Goal: Find specific page/section: Find specific page/section

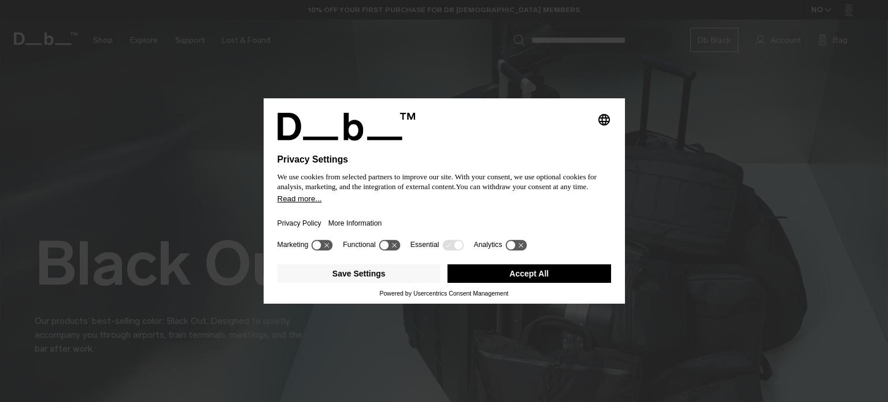
click at [147, 152] on div "Selecting an option will immediately change the language Privacy Settings We us…" at bounding box center [444, 201] width 888 height 402
click at [574, 280] on button "Accept All" at bounding box center [530, 273] width 164 height 19
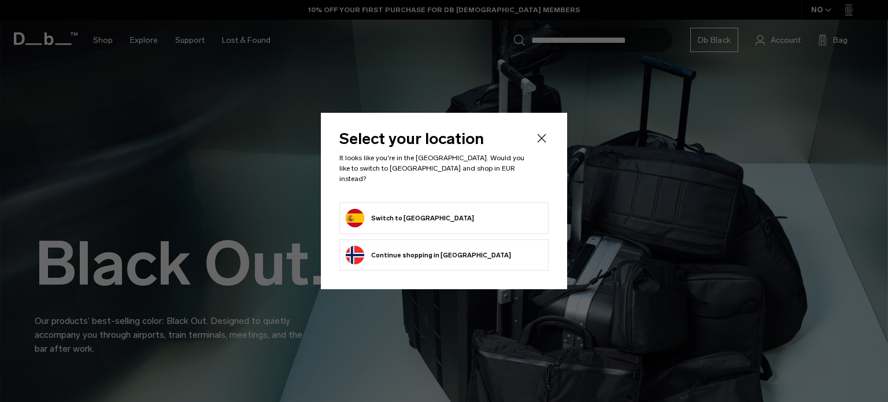
click at [497, 220] on form "Switch to Spain" at bounding box center [444, 218] width 197 height 19
click at [543, 142] on icon "Close" at bounding box center [542, 138] width 9 height 9
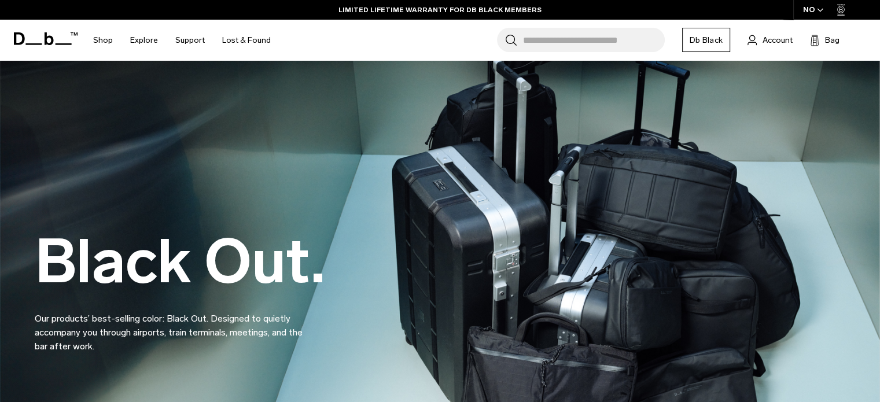
click at [576, 37] on input "Search for Bags, Luggage..." at bounding box center [594, 40] width 142 height 24
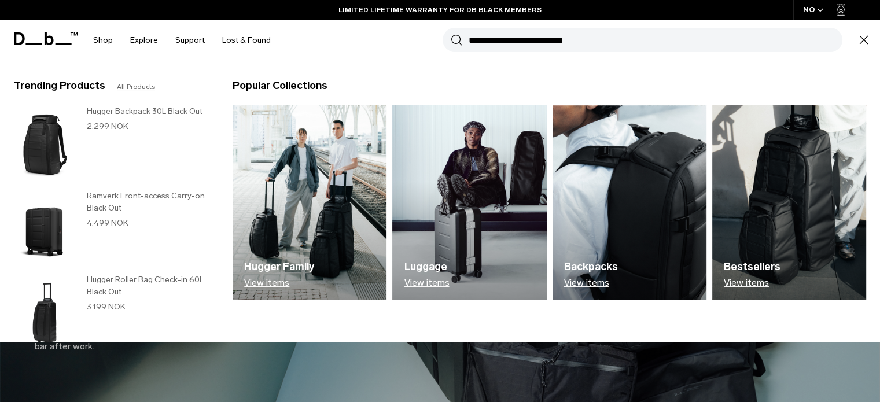
paste input "**********"
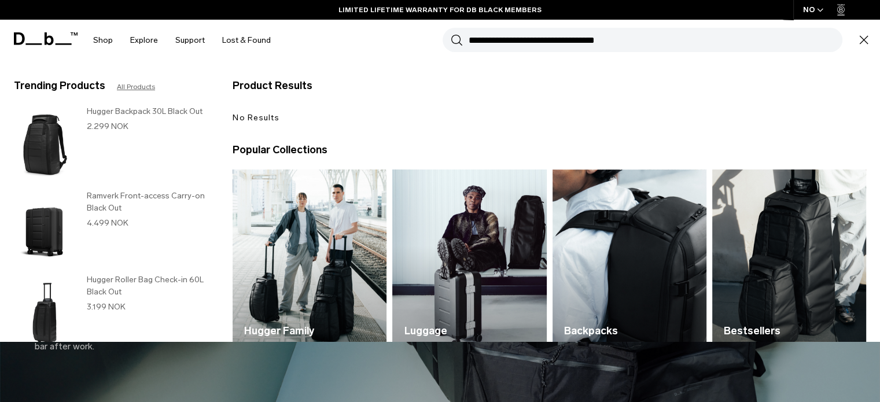
type input "**********"
click at [450, 34] on button "Search" at bounding box center [456, 40] width 12 height 13
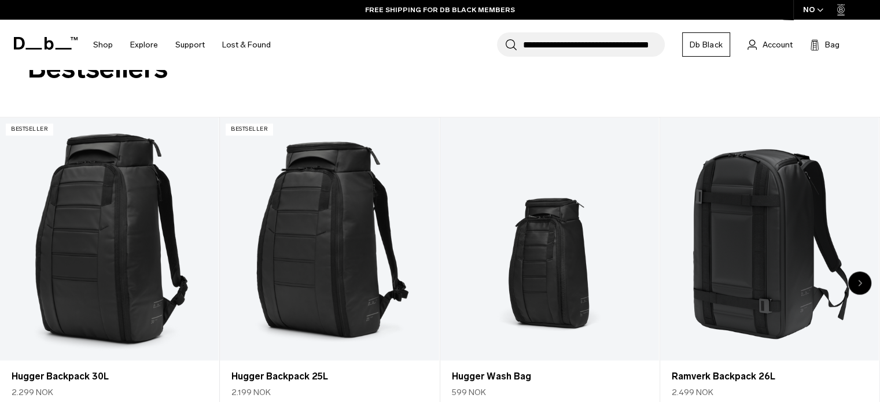
scroll to position [1908, 0]
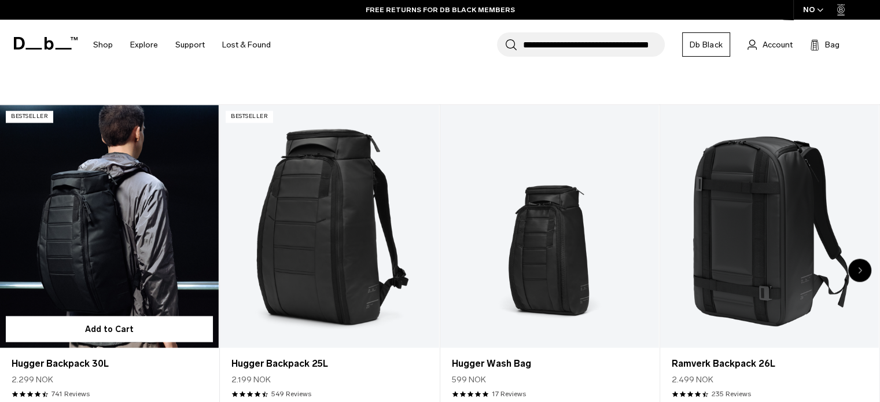
click at [137, 197] on link "Hugger Backpack 30L" at bounding box center [109, 226] width 219 height 243
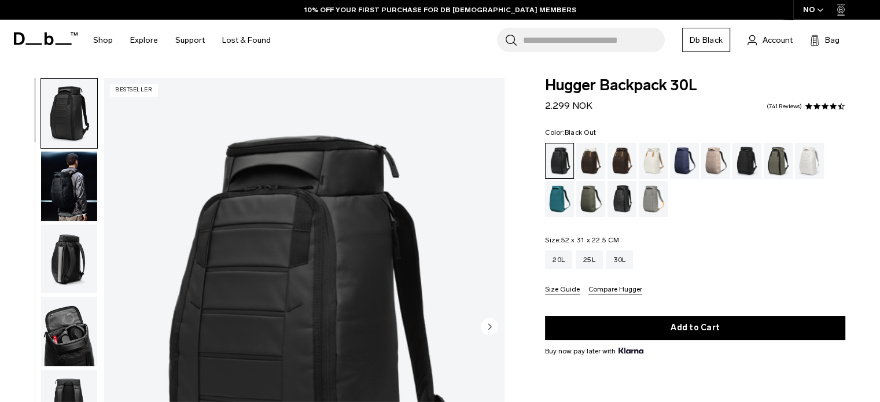
click at [60, 250] on img "button" at bounding box center [69, 258] width 56 height 69
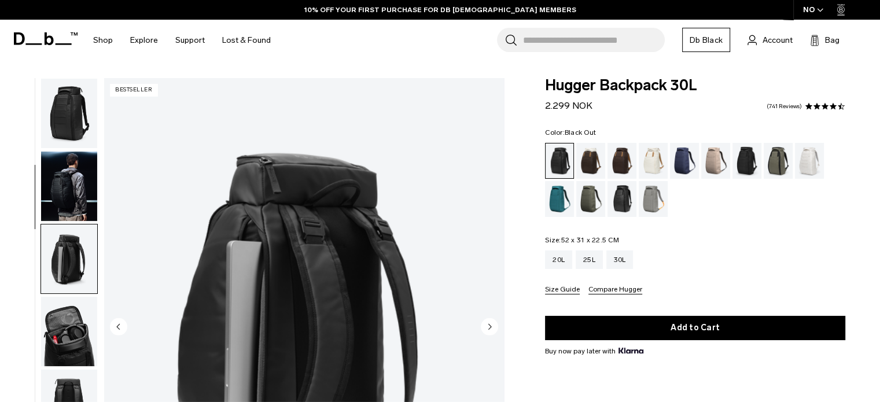
scroll to position [146, 0]
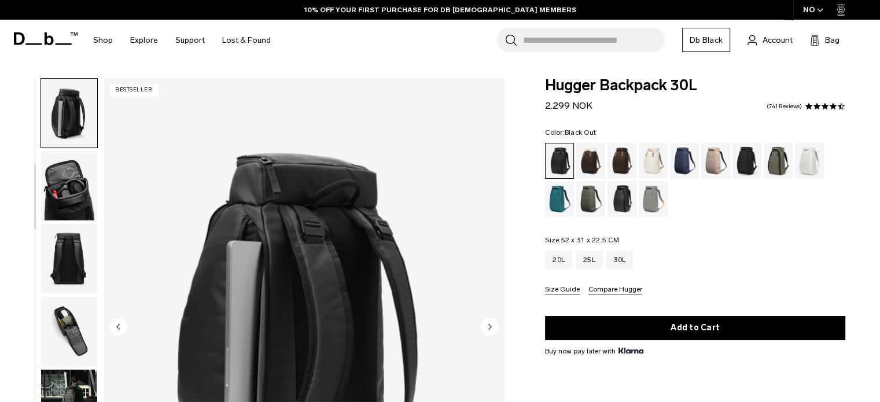
click at [65, 209] on img "button" at bounding box center [69, 185] width 56 height 69
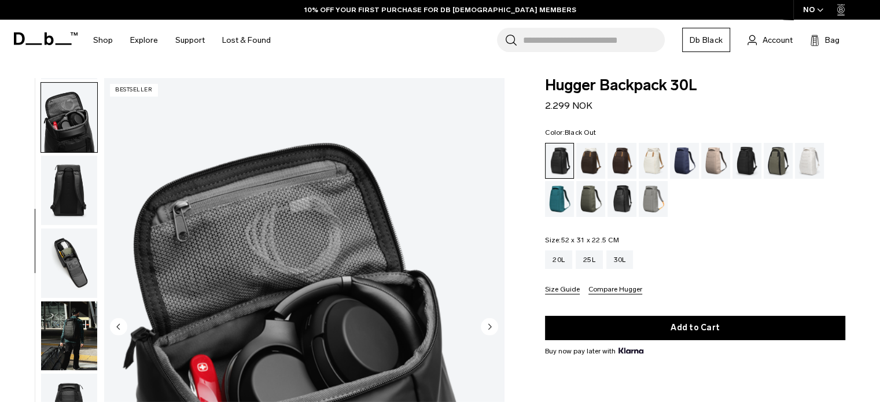
click at [53, 249] on img "button" at bounding box center [69, 262] width 56 height 69
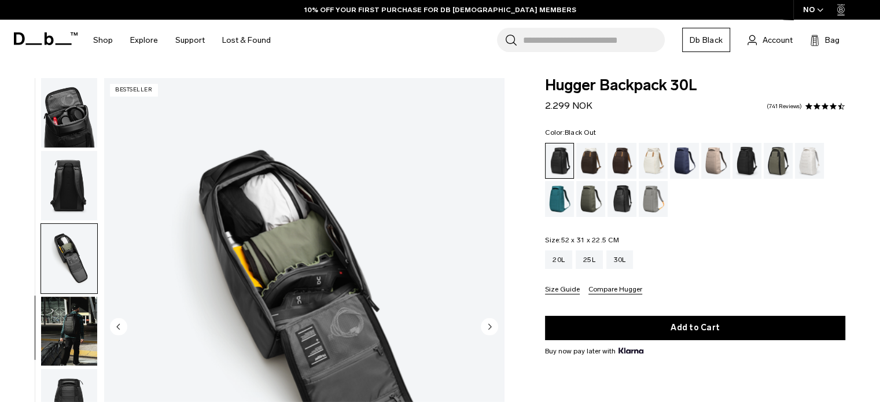
scroll to position [299, 0]
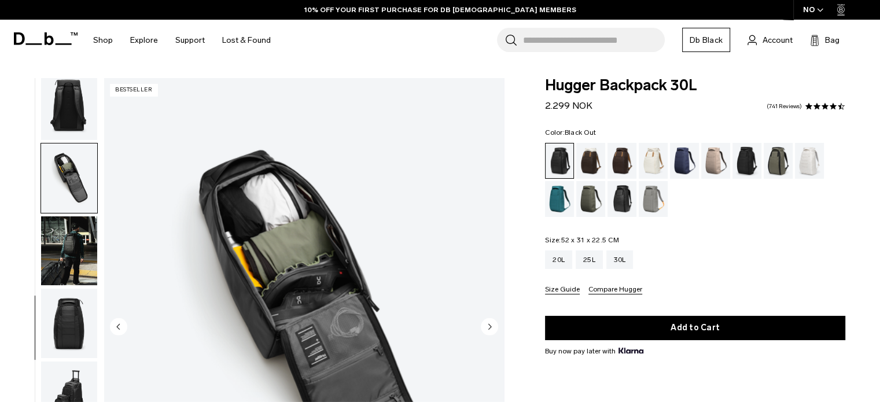
click at [54, 297] on img "button" at bounding box center [69, 323] width 56 height 69
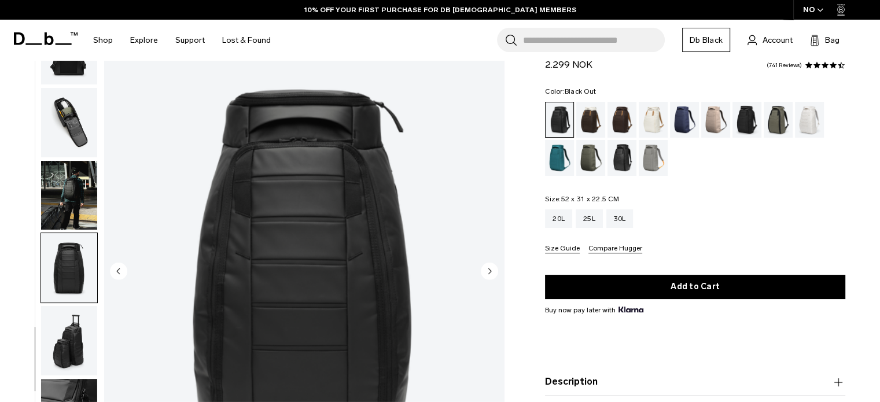
scroll to position [116, 0]
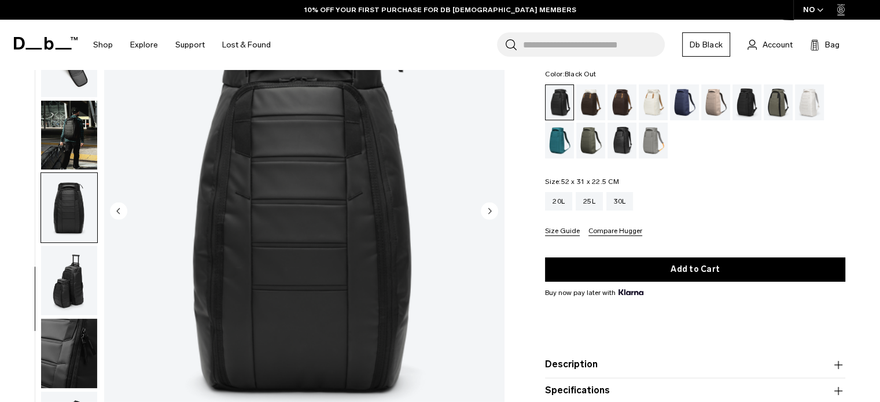
click at [54, 297] on img "button" at bounding box center [69, 280] width 56 height 69
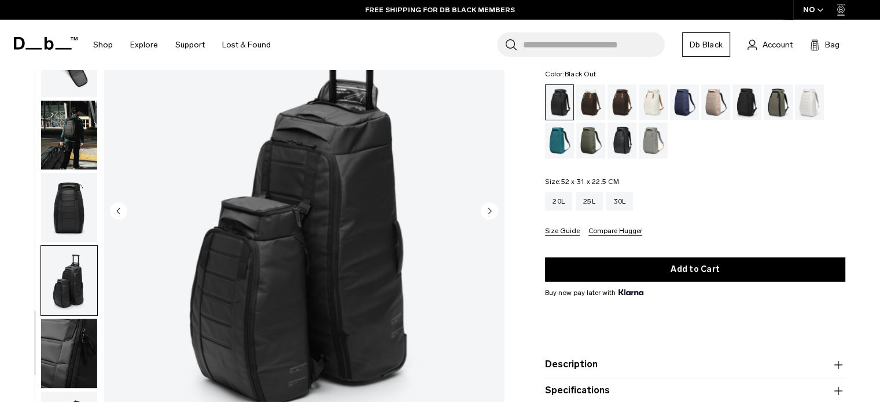
scroll to position [231, 0]
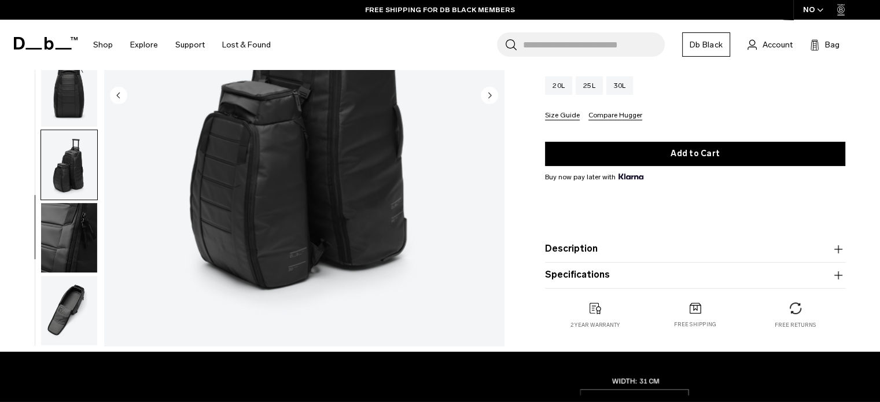
click at [68, 297] on img "button" at bounding box center [69, 310] width 56 height 69
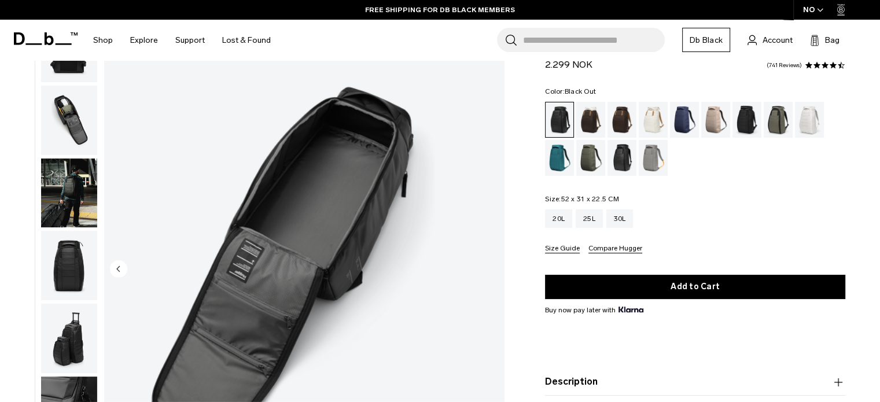
scroll to position [0, 0]
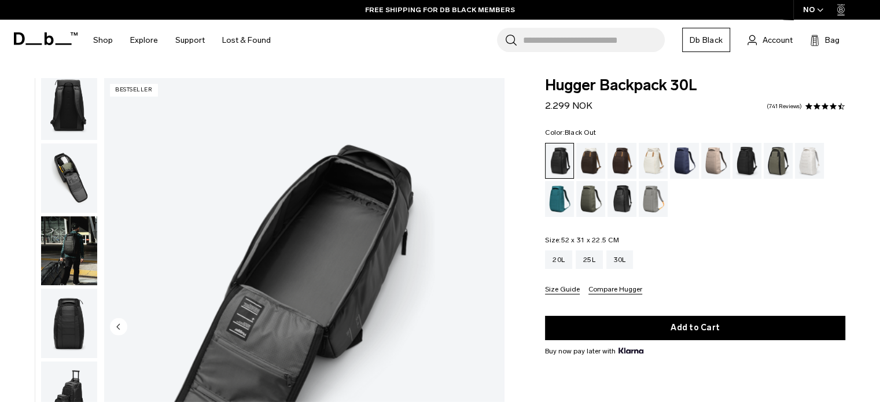
click at [55, 94] on img "button" at bounding box center [69, 105] width 56 height 69
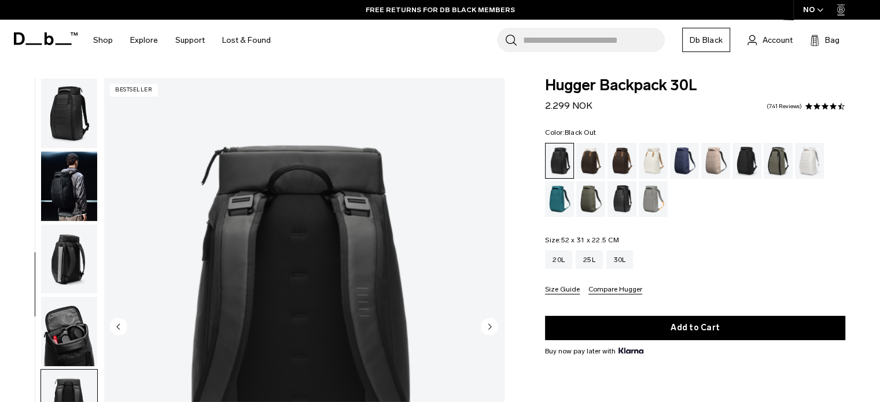
click at [62, 124] on img "button" at bounding box center [69, 113] width 56 height 69
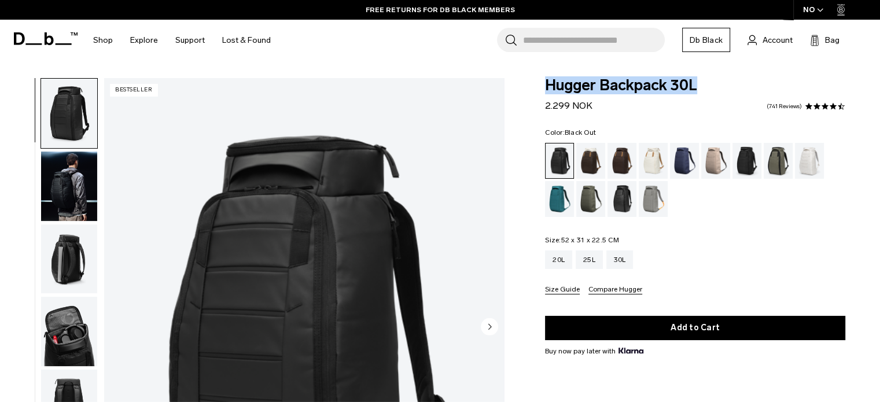
drag, startPoint x: 706, startPoint y: 87, endPoint x: 541, endPoint y: 85, distance: 164.8
click at [541, 85] on div "Hugger Backpack 30L 2.299 NOK 4.6 star rating 741 Reviews Color: Black Out Out …" at bounding box center [695, 302] width 370 height 448
copy span "Hugger Backpack 30L"
click at [42, 43] on icon at bounding box center [46, 38] width 64 height 13
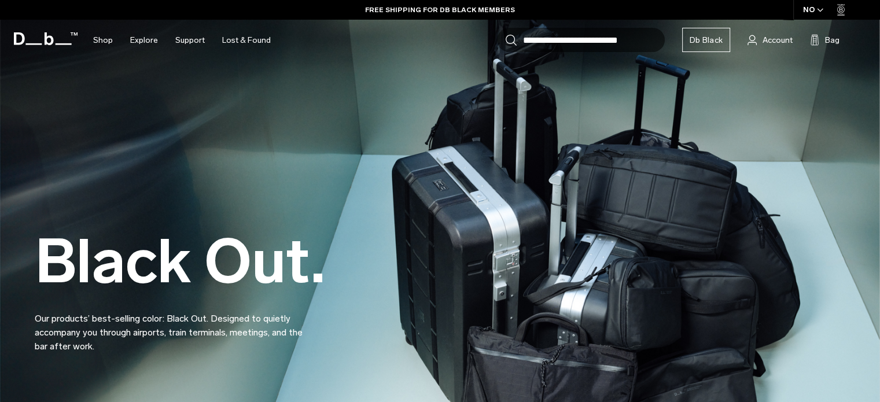
click at [212, 254] on h2 "Black Out." at bounding box center [180, 261] width 290 height 61
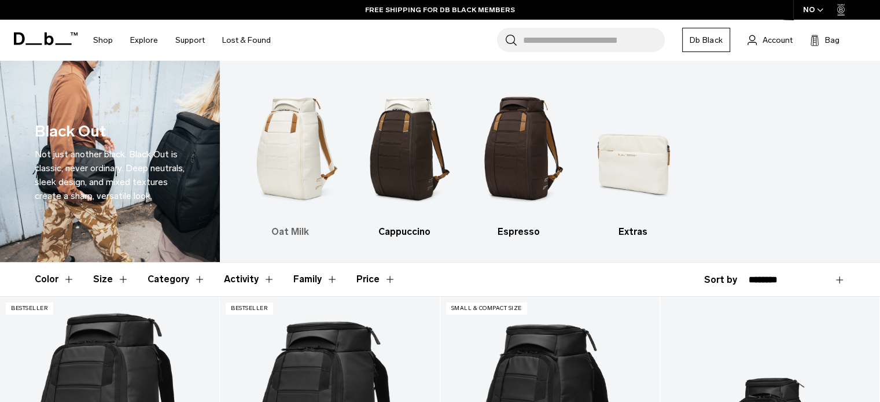
click at [284, 169] on img "1 / 4" at bounding box center [290, 148] width 94 height 141
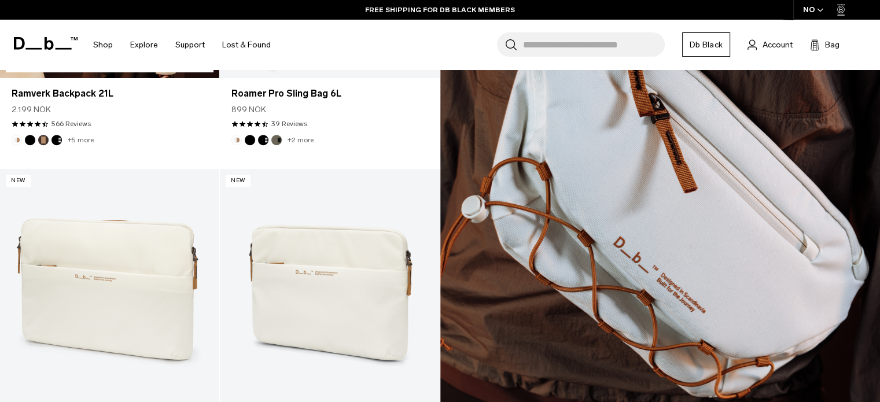
scroll to position [231, 0]
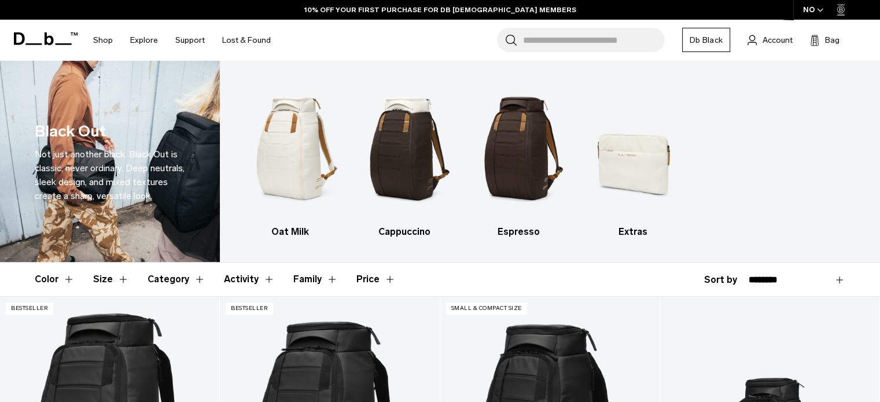
click at [69, 120] on h1 "Black Out" at bounding box center [70, 132] width 71 height 24
click at [285, 154] on img "1 / 4" at bounding box center [290, 148] width 94 height 141
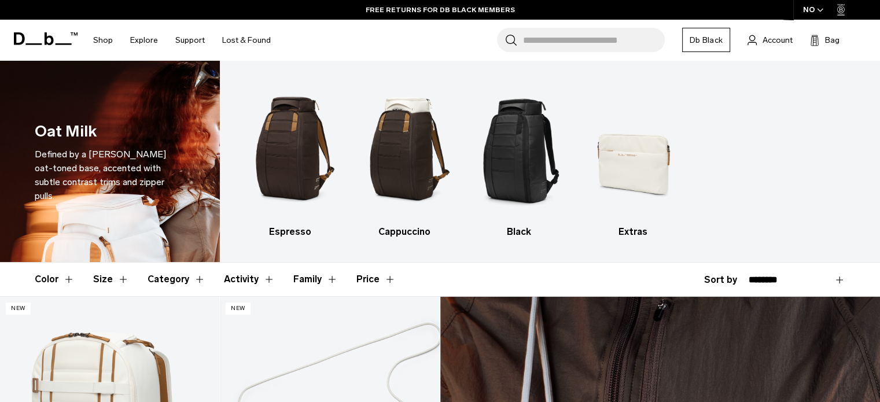
click at [43, 42] on icon at bounding box center [46, 38] width 64 height 13
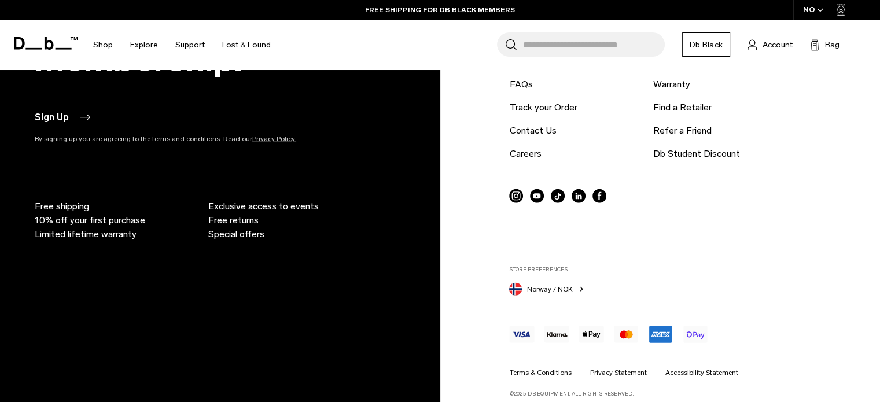
scroll to position [3011, 0]
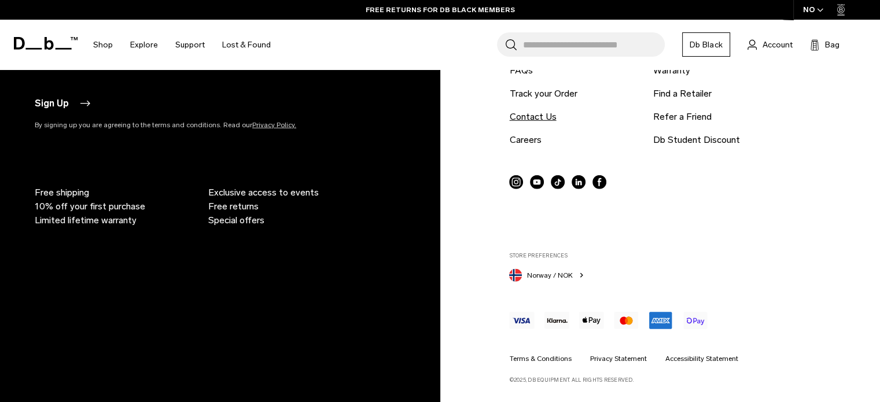
click at [542, 112] on link "Contact Us" at bounding box center [532, 117] width 47 height 14
